Goal: Information Seeking & Learning: Understand process/instructions

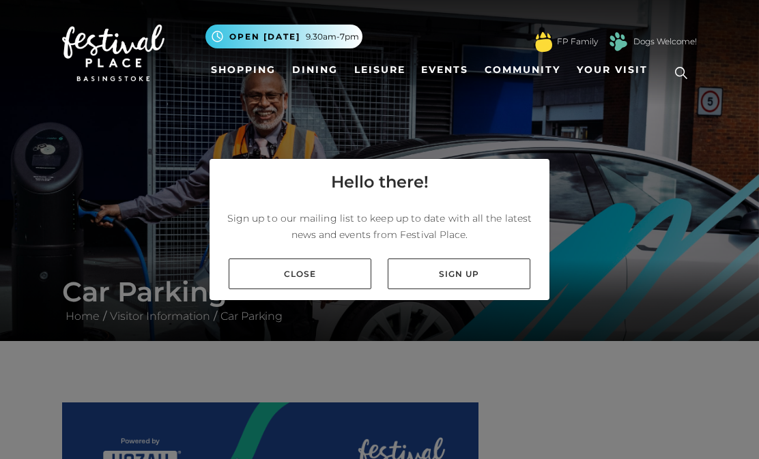
click at [469, 289] on link "Sign up" at bounding box center [459, 274] width 143 height 31
click at [336, 289] on link "Close" at bounding box center [300, 274] width 143 height 31
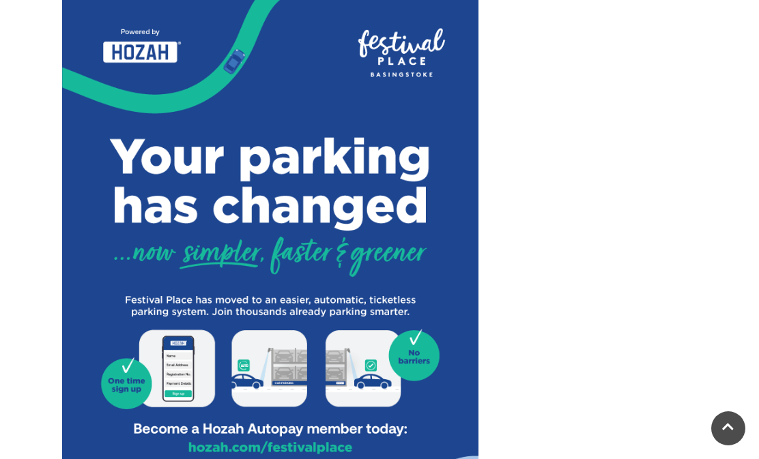
scroll to position [410, 0]
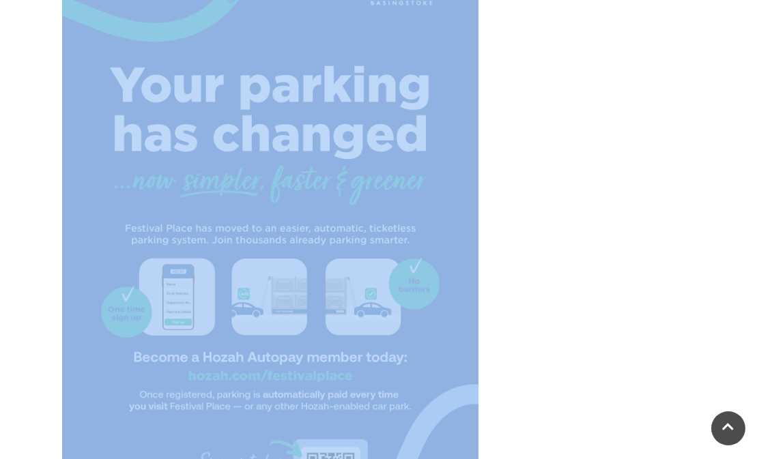
scroll to position [482, 0]
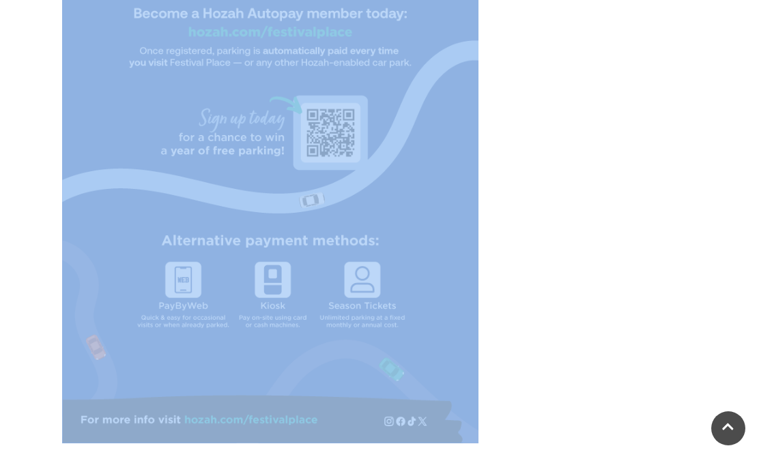
scroll to position [835, 0]
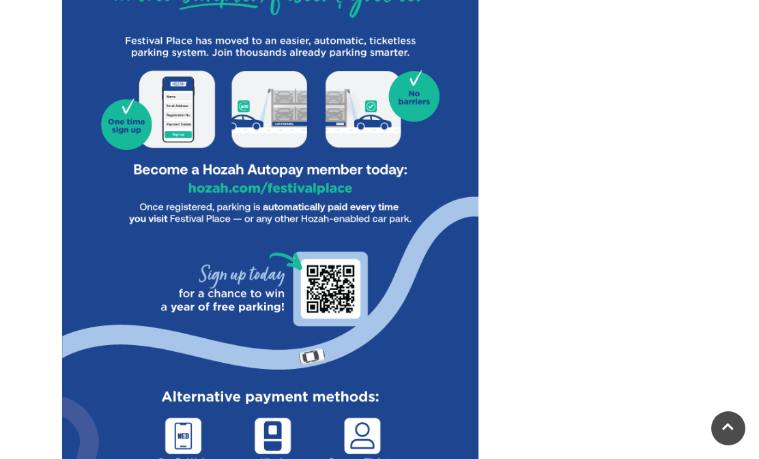
click at [465, 272] on img at bounding box center [270, 167] width 416 height 866
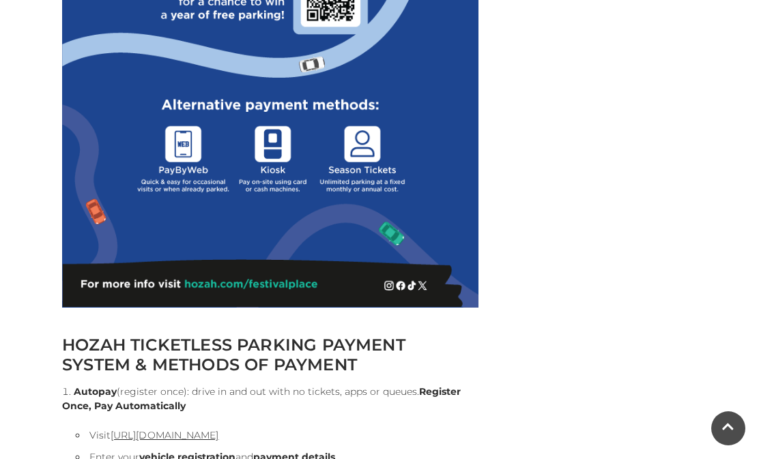
scroll to position [961, 0]
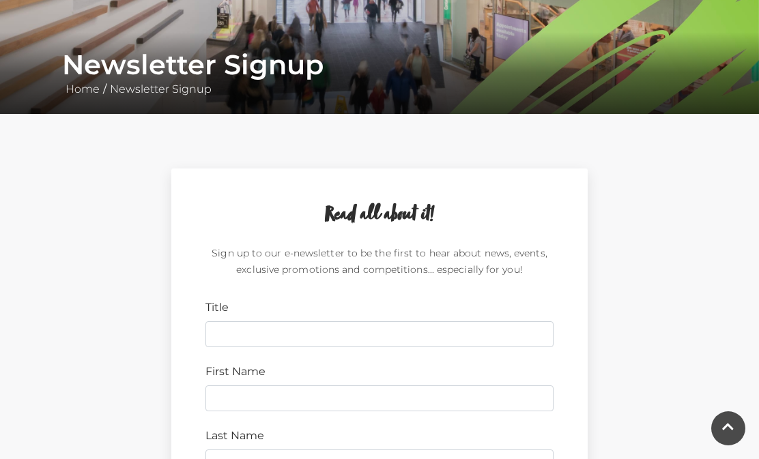
scroll to position [224, 0]
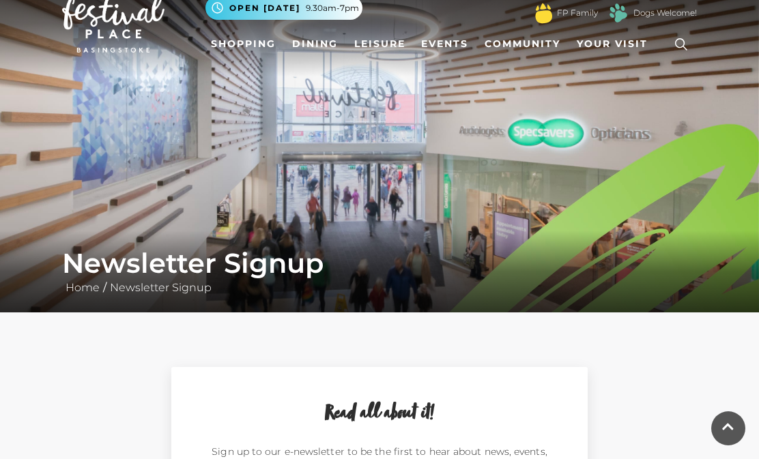
scroll to position [0, 0]
